Goal: Book appointment/travel/reservation

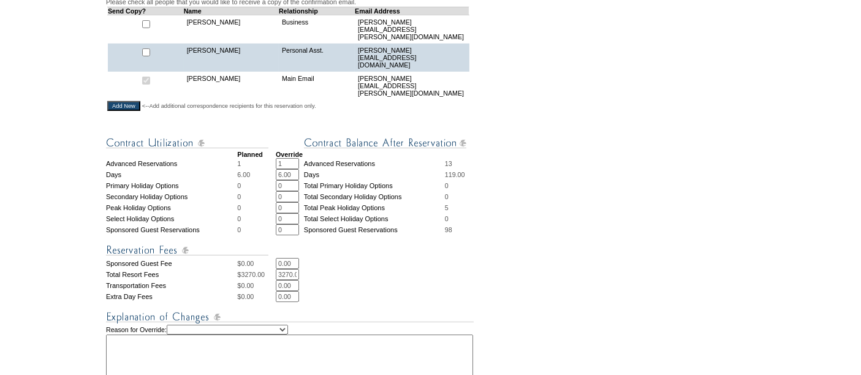
scroll to position [390, 0]
click at [290, 268] on input "3270.00" at bounding box center [287, 273] width 23 height 11
type input "0"
click at [388, 268] on td "0 * *" at bounding box center [375, 273] width 198 height 11
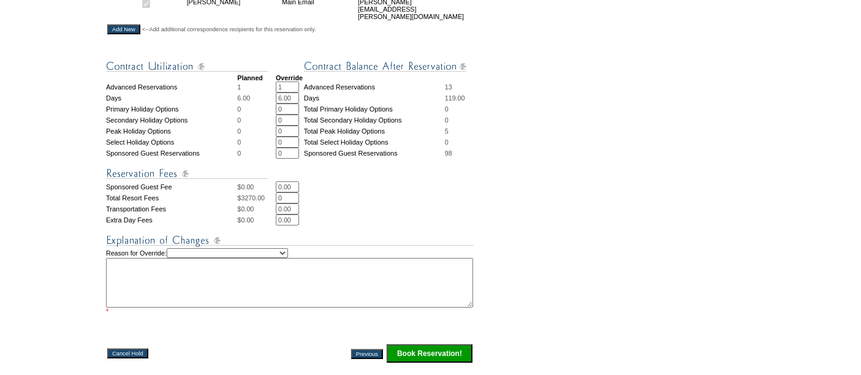
scroll to position [466, 0]
click at [276, 248] on select "Creating Continuous Stay Days Rebooked After Cancellation Editing Occupant Expe…" at bounding box center [227, 253] width 121 height 10
select select "1043"
click at [184, 248] on select "Creating Continuous Stay Days Rebooked After Cancellation Editing Occupant Expe…" at bounding box center [227, 253] width 121 height 10
click at [215, 267] on textarea at bounding box center [289, 282] width 367 height 50
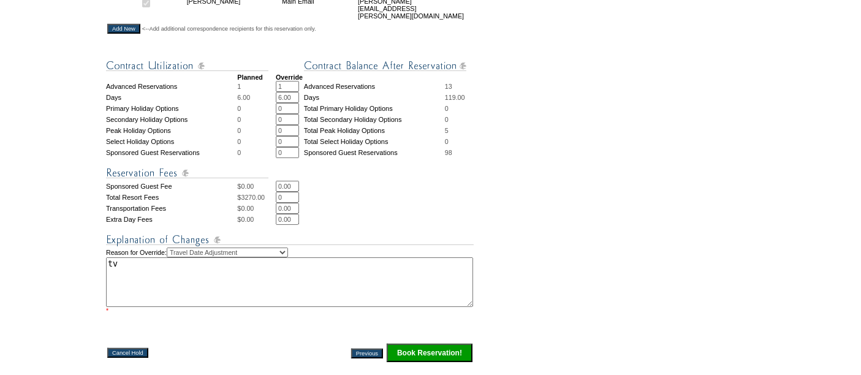
type textarea "t"
type textarea "Splitting voyage with member Michael Evans"
click at [440, 344] on input "Book Reservation!" at bounding box center [430, 353] width 86 height 18
